Goal: Task Accomplishment & Management: Manage account settings

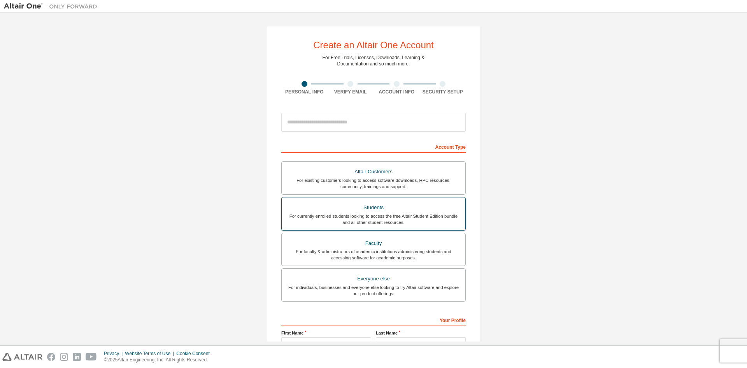
click at [386, 216] on div "For currently enrolled students looking to access the free Altair Student Editi…" at bounding box center [373, 219] width 174 height 12
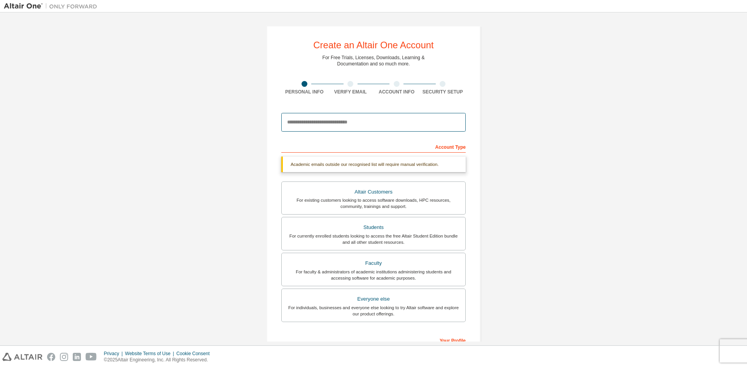
click at [379, 126] on input "email" at bounding box center [373, 122] width 184 height 19
click at [373, 125] on input "**********" at bounding box center [373, 122] width 184 height 19
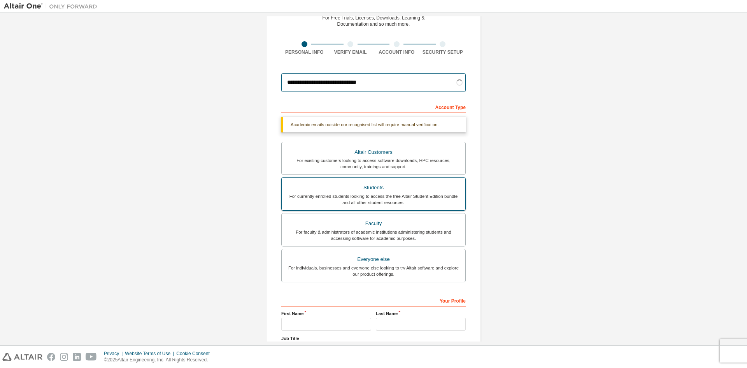
scroll to position [39, 0]
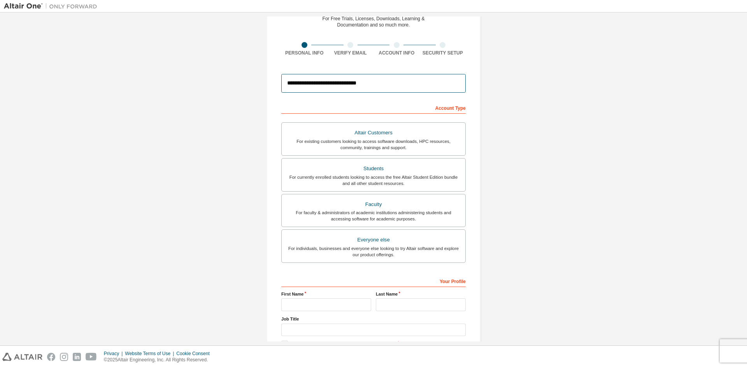
click at [420, 86] on input "**********" at bounding box center [373, 83] width 184 height 19
click at [431, 89] on input "**********" at bounding box center [373, 83] width 184 height 19
type input "**********"
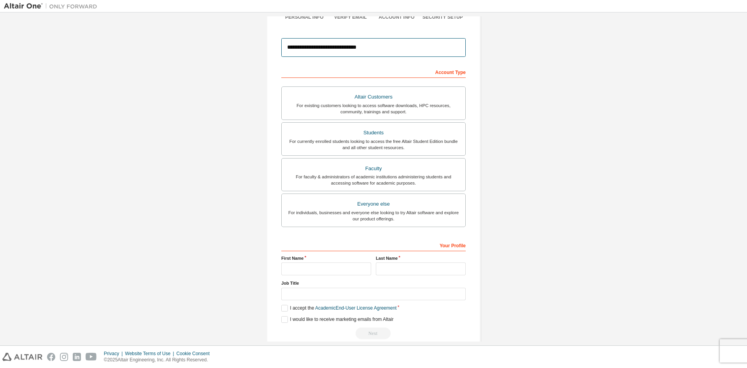
scroll to position [87, 0]
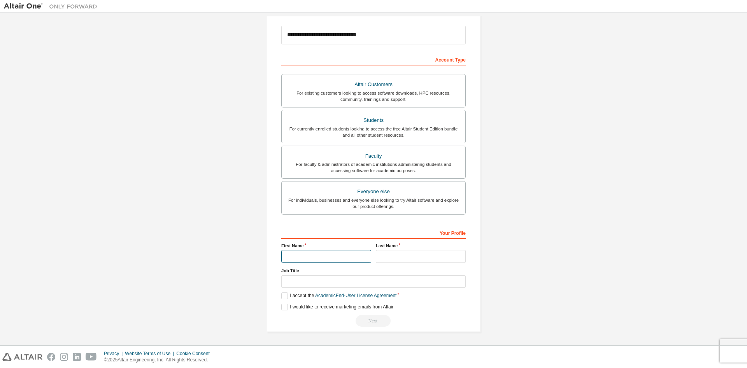
click at [313, 254] on input "text" at bounding box center [326, 256] width 90 height 13
type input "********"
click at [384, 251] on input "text" at bounding box center [421, 256] width 90 height 13
type input "*****"
click at [346, 286] on input "text" at bounding box center [373, 281] width 184 height 13
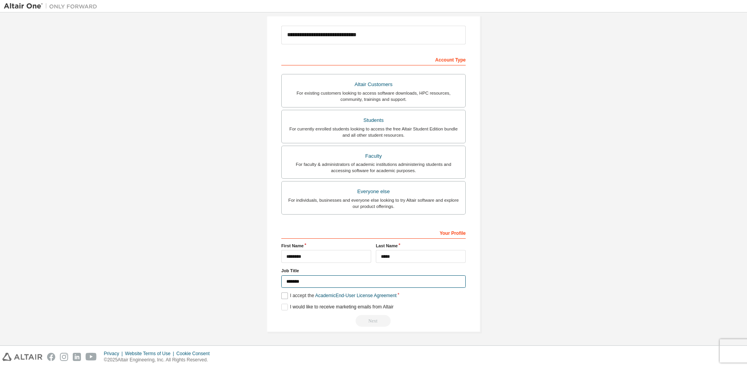
type input "*******"
click at [285, 296] on label "I accept the Academic End-User License Agreement" at bounding box center [338, 295] width 115 height 7
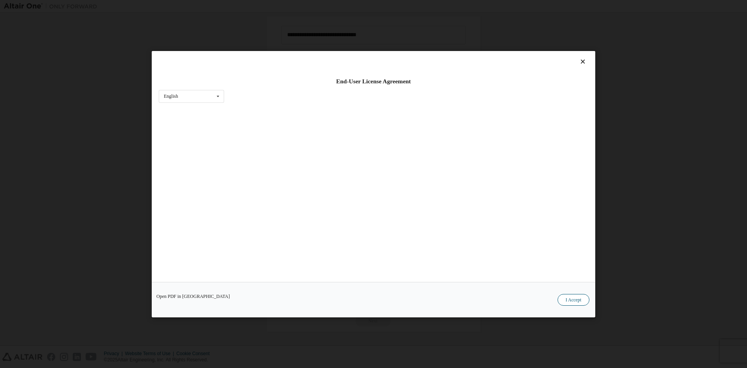
click at [577, 298] on button "I Accept" at bounding box center [574, 299] width 32 height 12
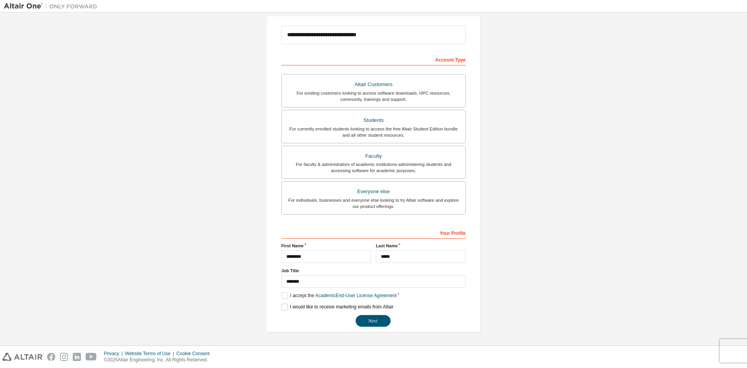
click at [287, 309] on label "I would like to receive marketing emails from Altair" at bounding box center [337, 306] width 112 height 7
click at [362, 315] on button "Next" at bounding box center [373, 321] width 35 height 12
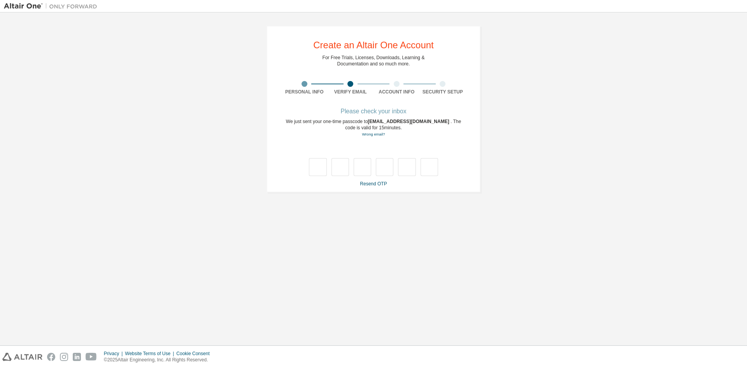
scroll to position [0, 0]
type input "*"
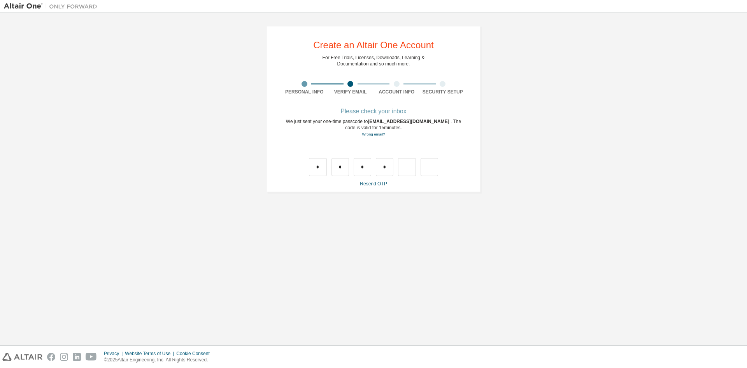
click at [394, 169] on div "* * * *" at bounding box center [373, 167] width 129 height 18
click at [390, 174] on input "*" at bounding box center [385, 167] width 18 height 18
click at [340, 169] on input "text" at bounding box center [340, 167] width 18 height 18
type input "*"
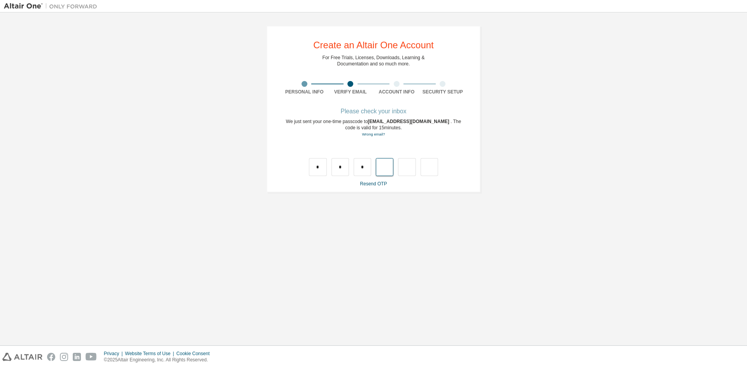
type input "*"
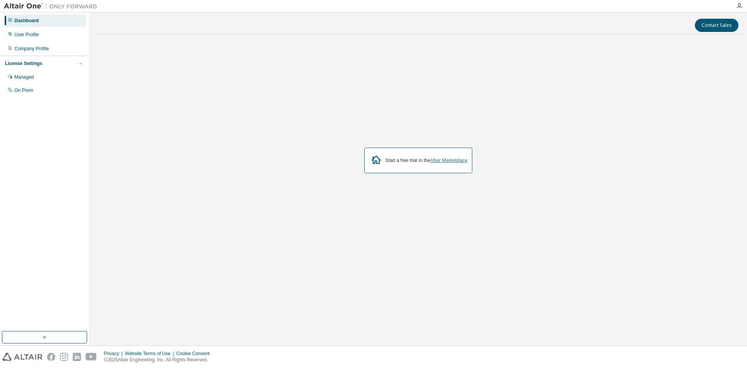
click at [438, 158] on link "Altair Marketplace" at bounding box center [448, 160] width 37 height 5
click at [70, 77] on div "Managed" at bounding box center [44, 77] width 83 height 12
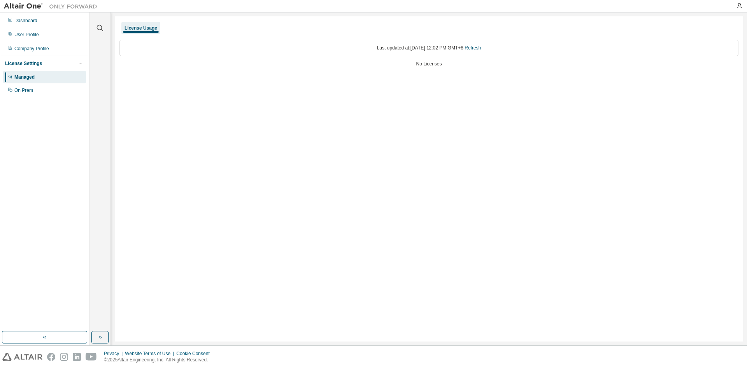
click at [203, 62] on div "No Licenses" at bounding box center [428, 64] width 619 height 6
click at [47, 33] on div "User Profile" at bounding box center [44, 34] width 83 height 12
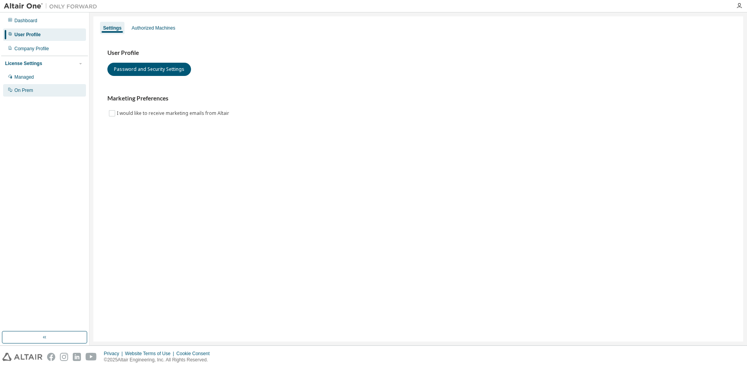
click at [38, 90] on div "On Prem" at bounding box center [44, 90] width 83 height 12
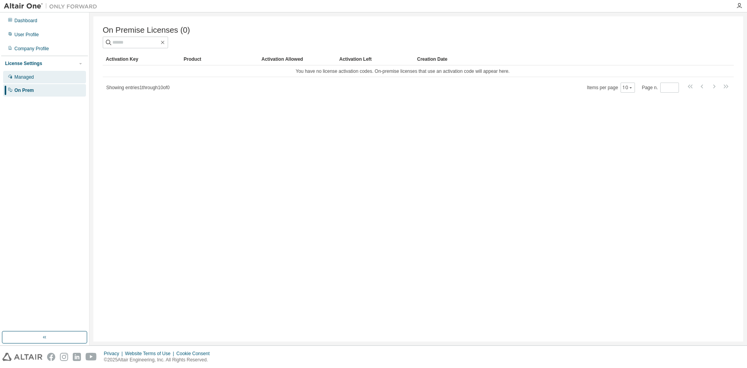
click at [36, 79] on div "Managed" at bounding box center [44, 77] width 83 height 12
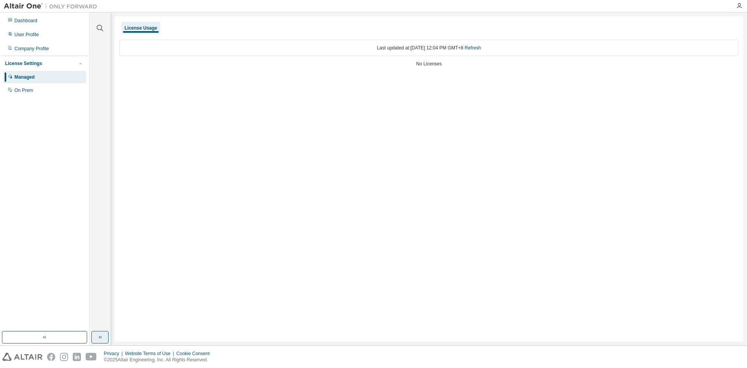
click at [105, 337] on button "button" at bounding box center [99, 337] width 17 height 12
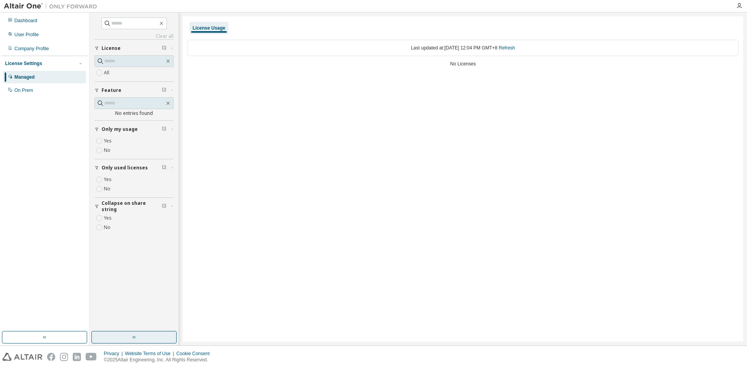
click at [167, 342] on button "button" at bounding box center [133, 337] width 85 height 12
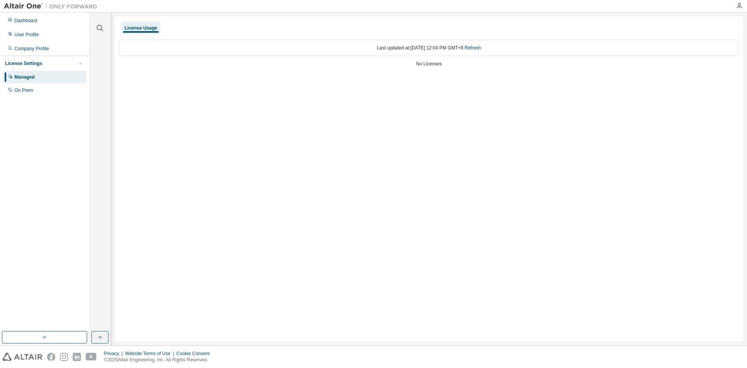
click at [426, 66] on div "No Licenses" at bounding box center [428, 64] width 619 height 6
click at [481, 49] on link "Refresh" at bounding box center [473, 47] width 16 height 5
click at [131, 25] on div "License Usage" at bounding box center [141, 28] width 33 height 6
click at [134, 27] on div "License Usage" at bounding box center [141, 28] width 33 height 6
